Goal: Task Accomplishment & Management: Use online tool/utility

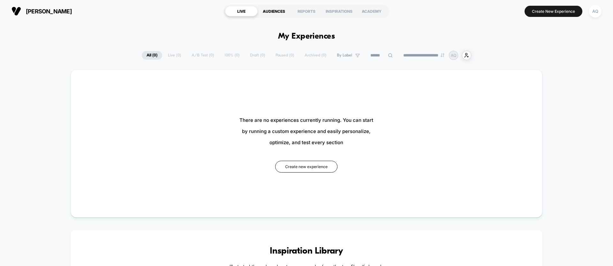
click at [274, 15] on div "AUDIENCES" at bounding box center [273, 11] width 33 height 10
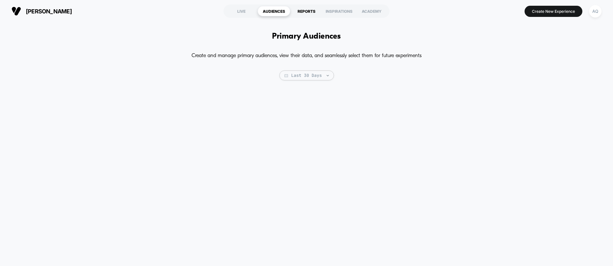
click at [306, 8] on div "REPORTS" at bounding box center [306, 11] width 33 height 10
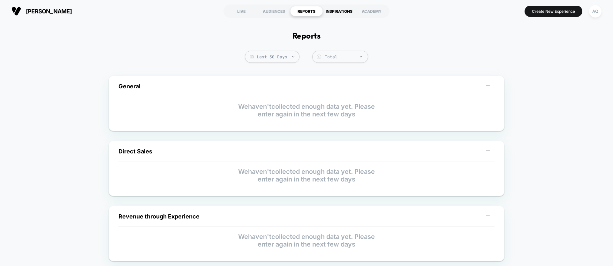
click at [351, 13] on div "INSPIRATIONS" at bounding box center [339, 11] width 33 height 10
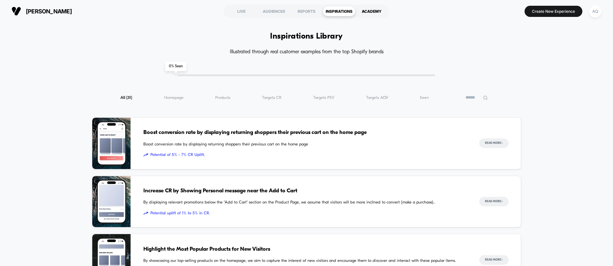
click at [358, 11] on div "ACADEMY" at bounding box center [371, 11] width 33 height 10
click at [242, 12] on div "LIVE" at bounding box center [241, 11] width 33 height 10
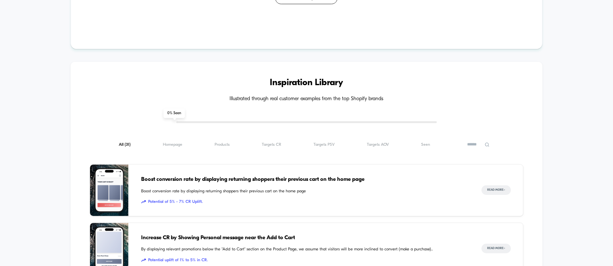
scroll to position [35, 0]
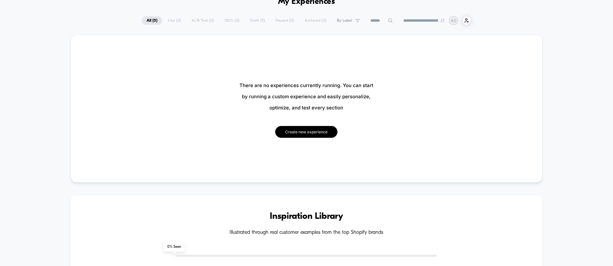
click at [289, 134] on button "Create new experience" at bounding box center [306, 132] width 62 height 12
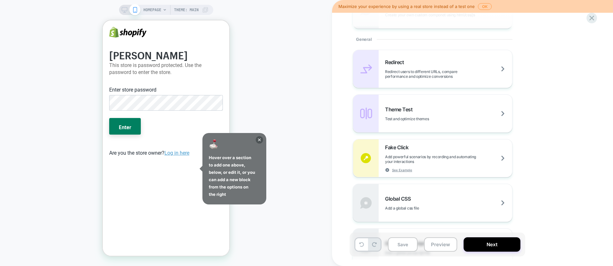
scroll to position [266, 0]
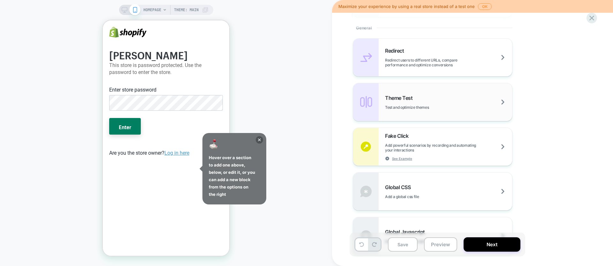
click at [484, 103] on div "Theme Test Test and optimize themes" at bounding box center [448, 102] width 127 height 15
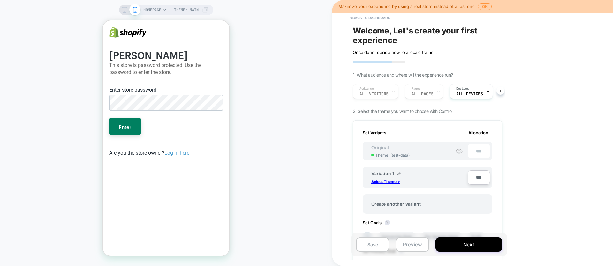
scroll to position [0, 0]
click at [361, 15] on button "< back to dashboard" at bounding box center [369, 18] width 47 height 10
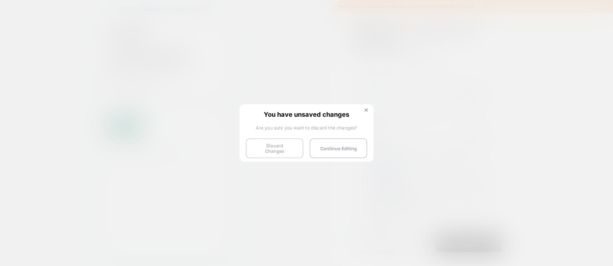
click at [300, 152] on button "Discard Changes" at bounding box center [274, 148] width 57 height 20
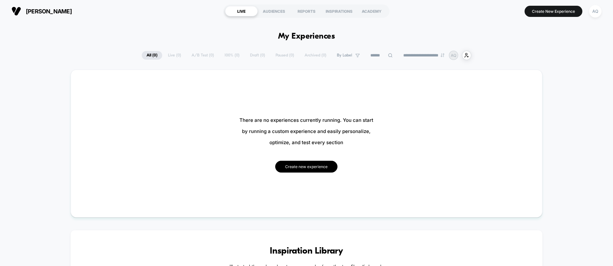
click at [291, 163] on button "Create new experience" at bounding box center [306, 167] width 62 height 12
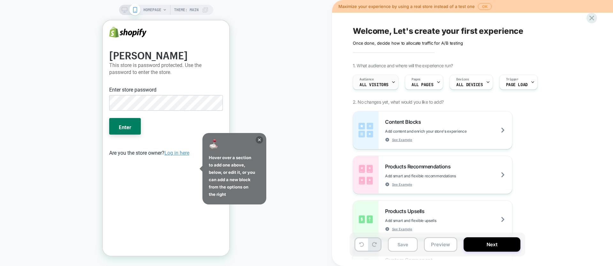
click at [395, 83] on div "Audience All Visitors" at bounding box center [376, 82] width 46 height 15
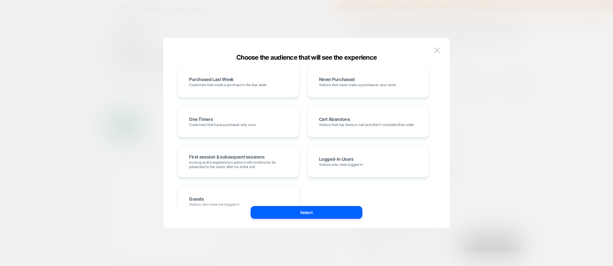
scroll to position [173, 0]
click at [433, 47] on button at bounding box center [437, 51] width 10 height 10
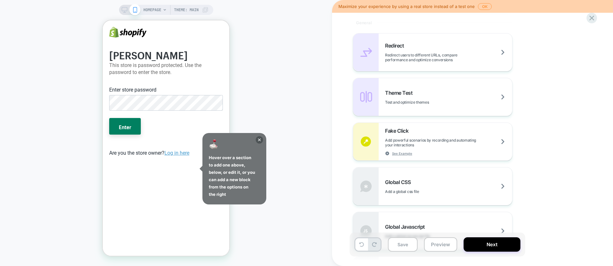
scroll to position [274, 0]
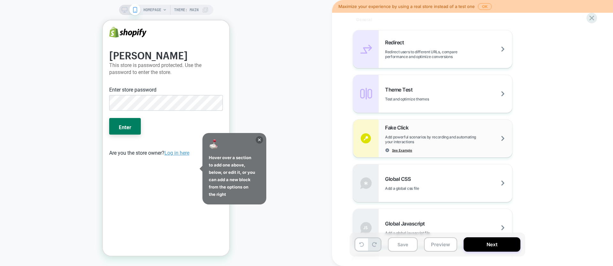
click at [406, 150] on span "See Example" at bounding box center [402, 150] width 20 height 4
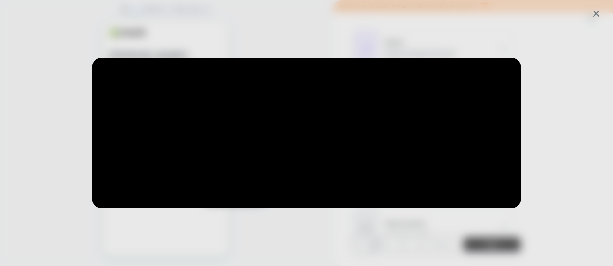
click at [357, 36] on div at bounding box center [306, 133] width 613 height 266
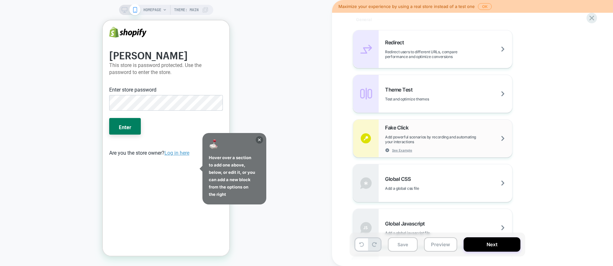
click at [503, 136] on span "Add powerful scenarios by recording and automating your interactions" at bounding box center [448, 140] width 127 height 10
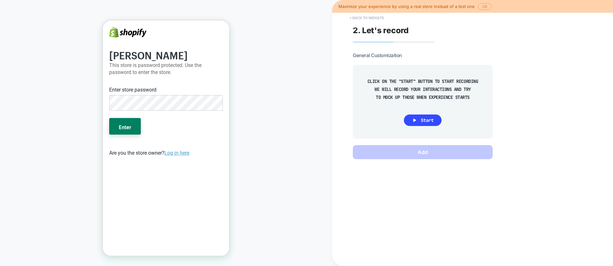
click at [350, 16] on button "< Back to widgets" at bounding box center [366, 18] width 41 height 10
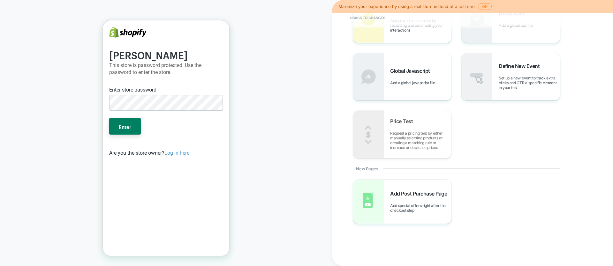
scroll to position [236, 0]
click at [499, 85] on span "Set up a new event to track extra clicks and CTR a specific element in your test" at bounding box center [528, 82] width 61 height 14
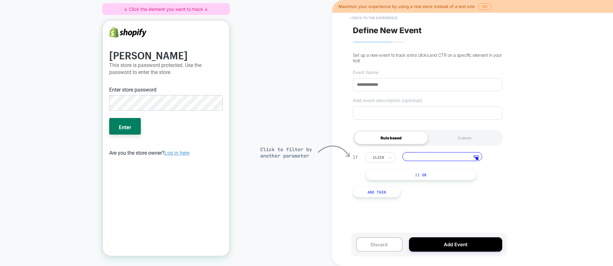
click at [350, 18] on button "< back to the experience" at bounding box center [373, 18] width 54 height 10
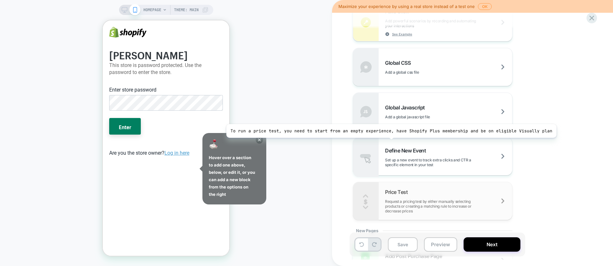
scroll to position [387, 0]
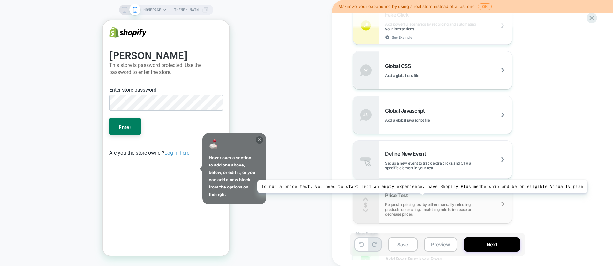
click at [418, 190] on div "Price Test Request a pricing test by either manually selecting products or crea…" at bounding box center [432, 204] width 159 height 38
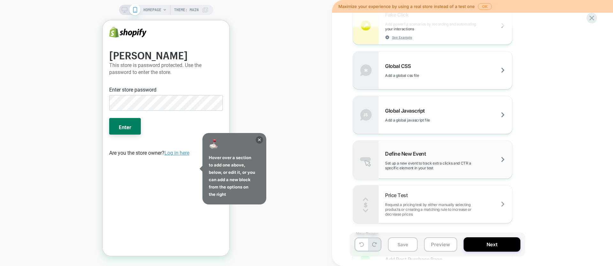
click at [420, 164] on span "Set up a new event to track extra clicks and CTR a specific element in your test" at bounding box center [448, 166] width 127 height 10
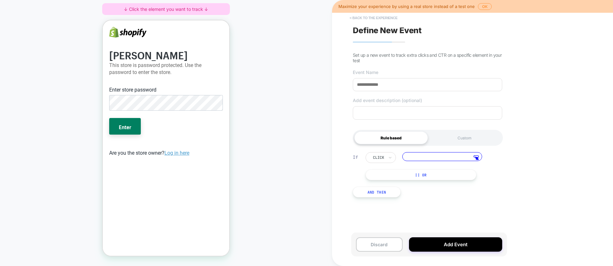
click at [355, 19] on button "< back to the experience" at bounding box center [373, 18] width 54 height 10
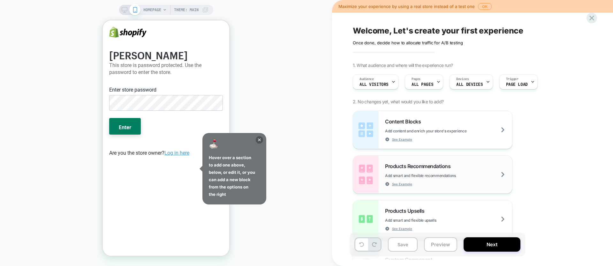
scroll to position [0, 0]
click at [443, 164] on span "Products Recommendations" at bounding box center [419, 166] width 69 height 6
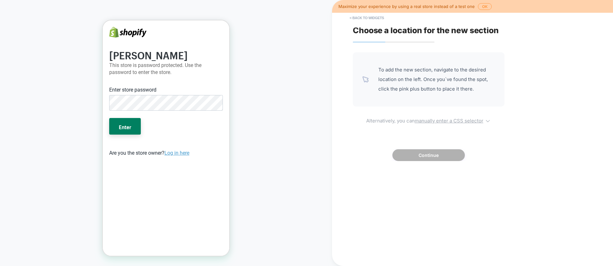
click at [450, 123] on u "manually enter a CSS selector" at bounding box center [448, 121] width 69 height 6
select select "*******"
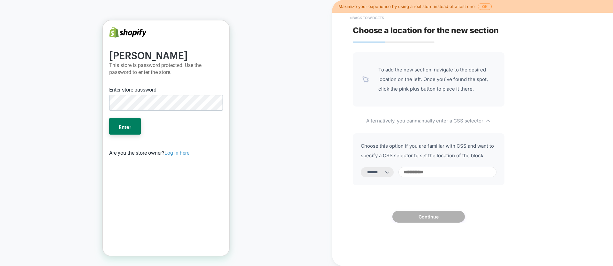
click at [350, 16] on button "< Back to widgets" at bounding box center [366, 18] width 41 height 10
